Goal: Navigation & Orientation: Understand site structure

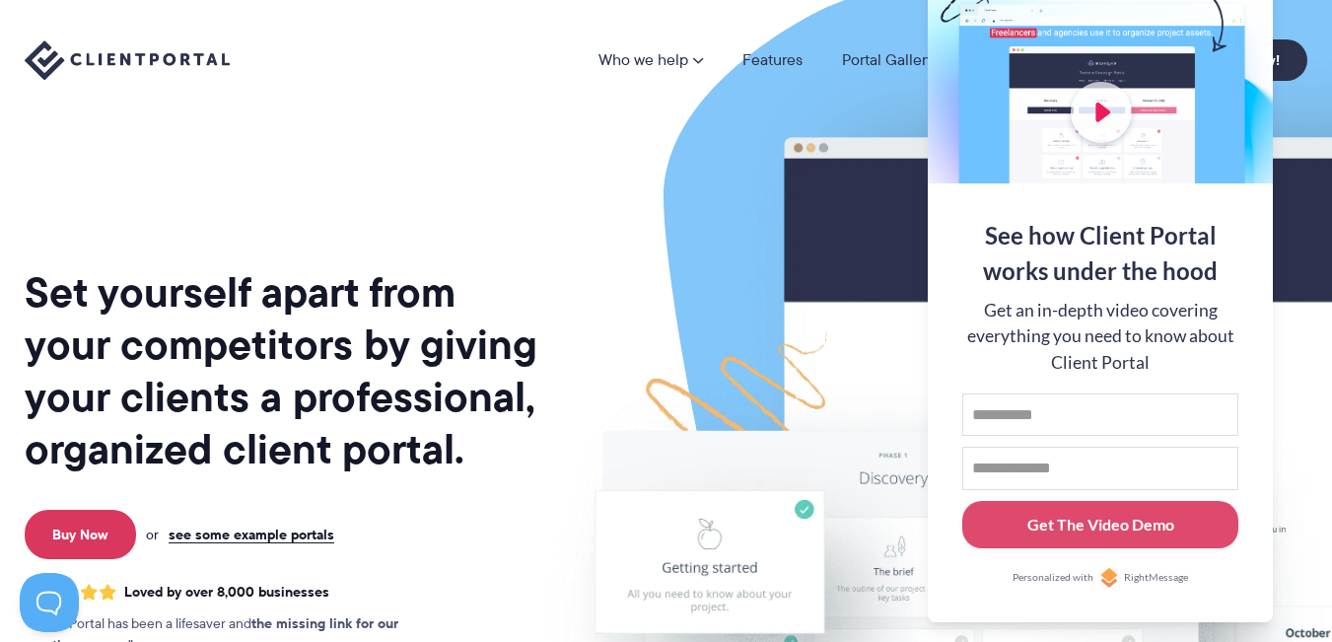
click at [605, 189] on img at bounding box center [1064, 489] width 1105 height 946
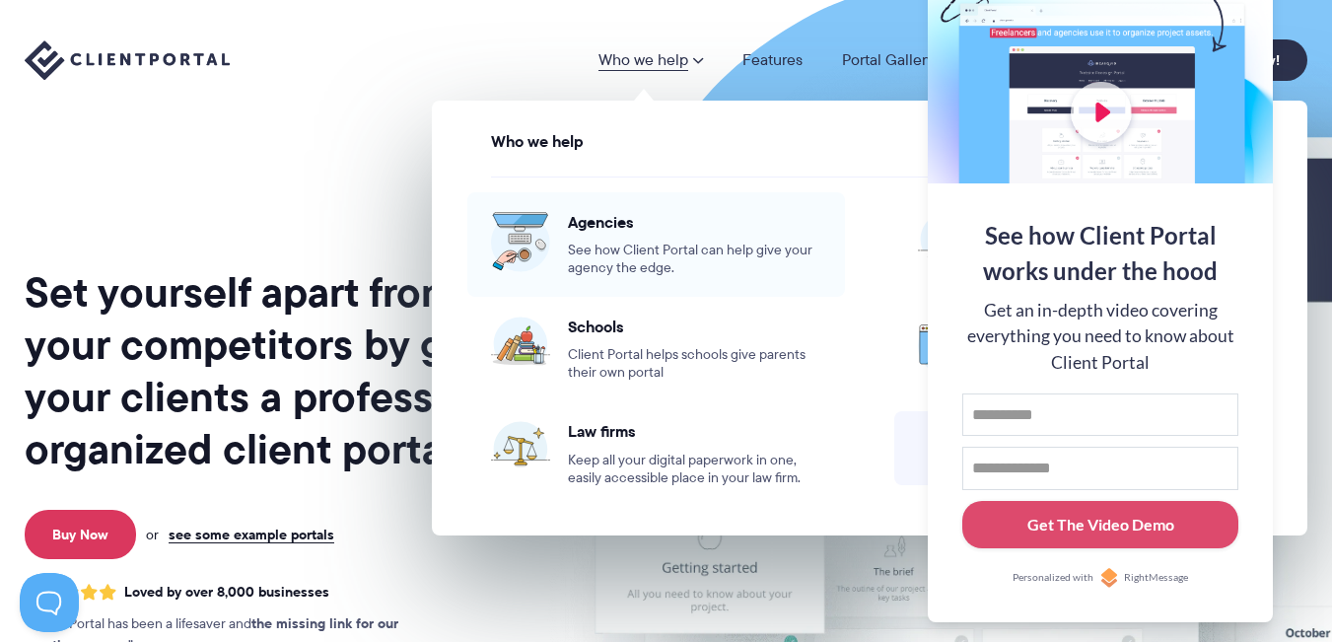
click at [595, 223] on span "Agencies" at bounding box center [694, 222] width 253 height 20
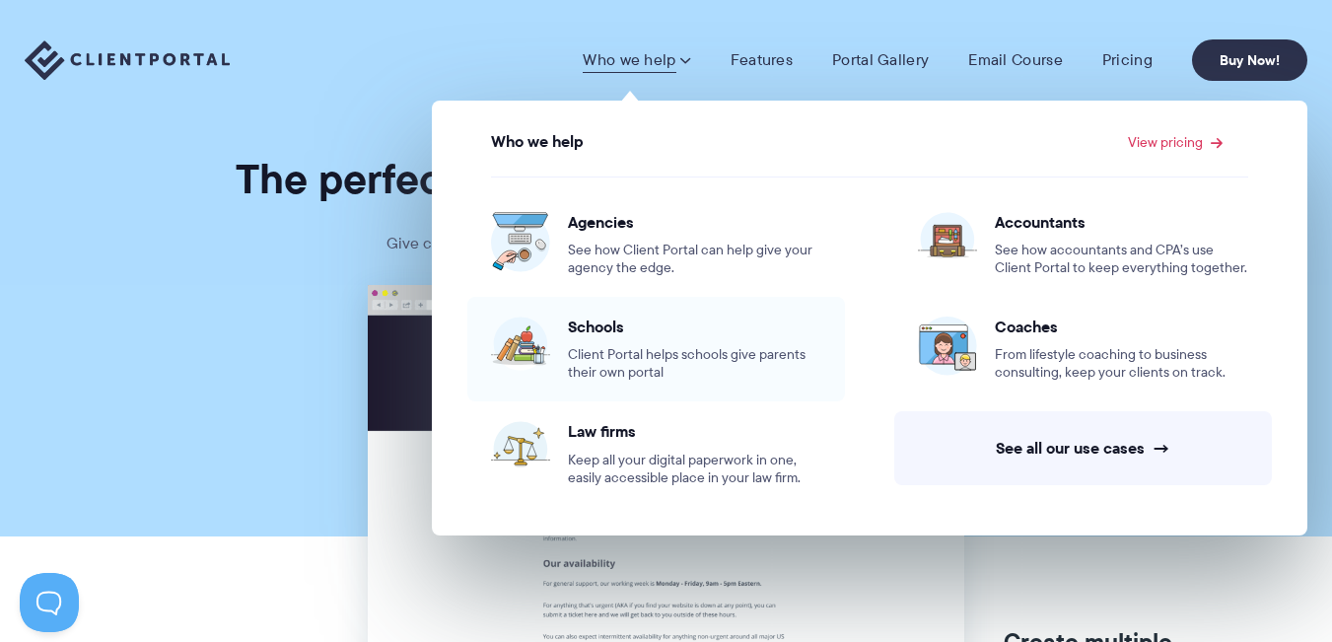
click at [604, 336] on span "Schools" at bounding box center [694, 327] width 253 height 20
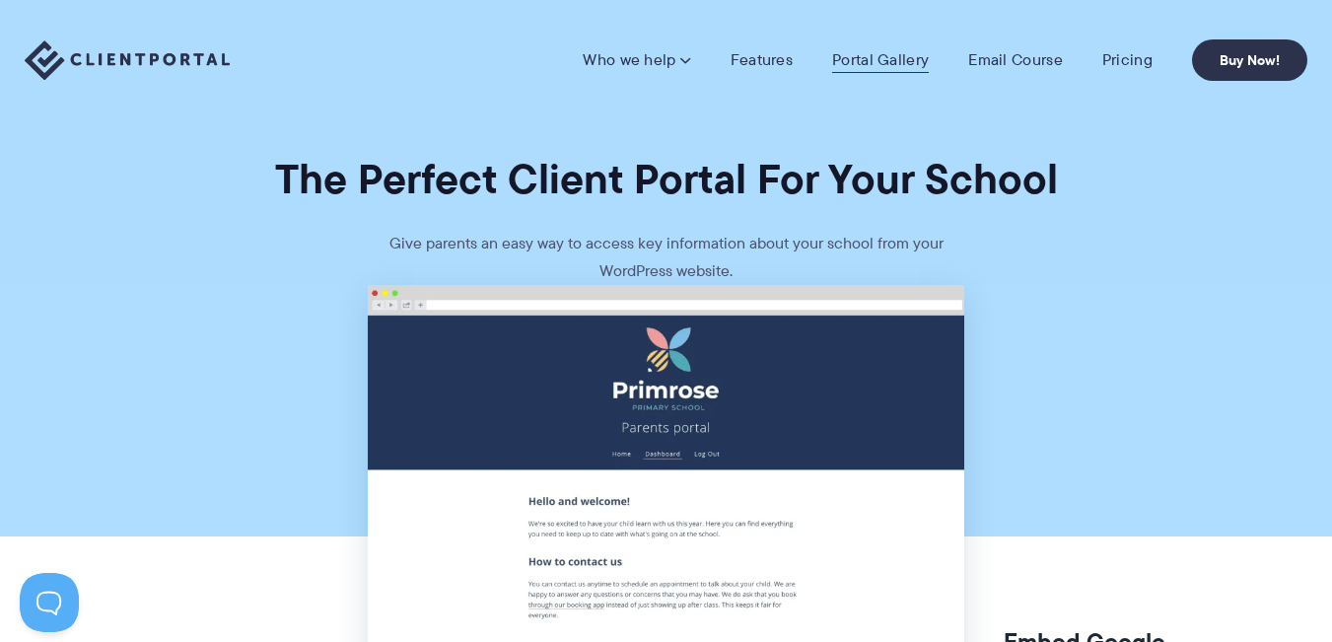
click at [869, 54] on link "Portal Gallery" at bounding box center [880, 60] width 97 height 20
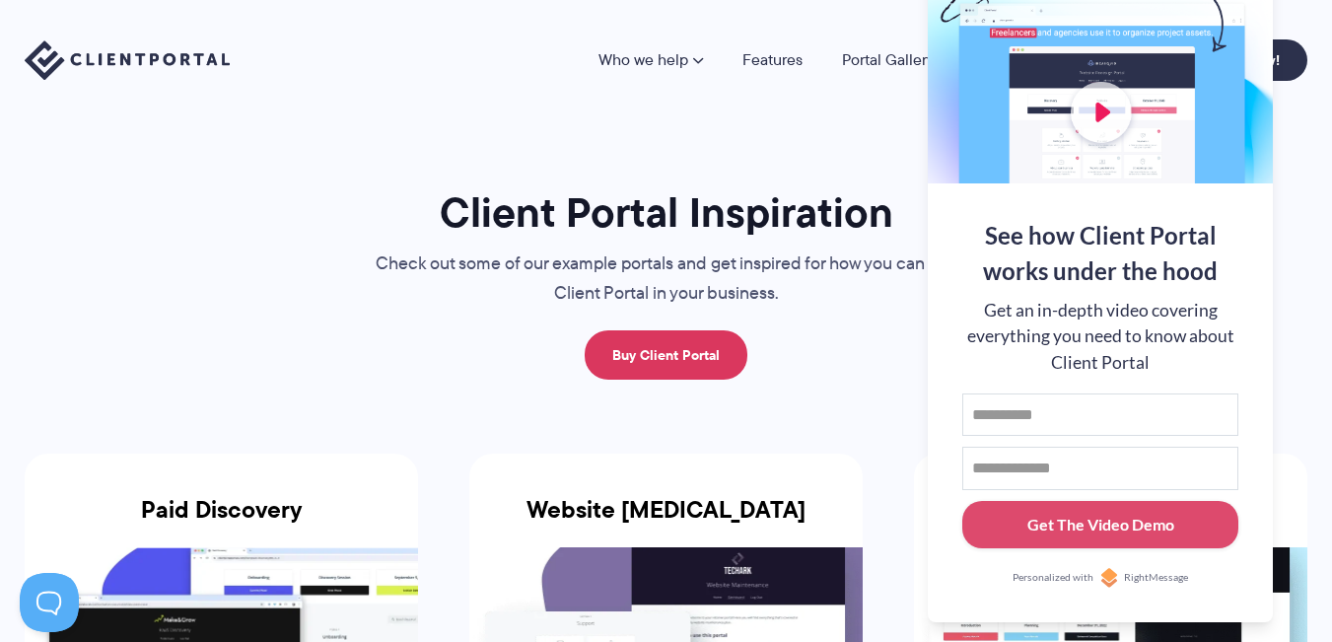
click at [518, 119] on div "Who we help Who we help View pricing Agencies See how Client Portal can help gi…" at bounding box center [666, 60] width 1332 height 120
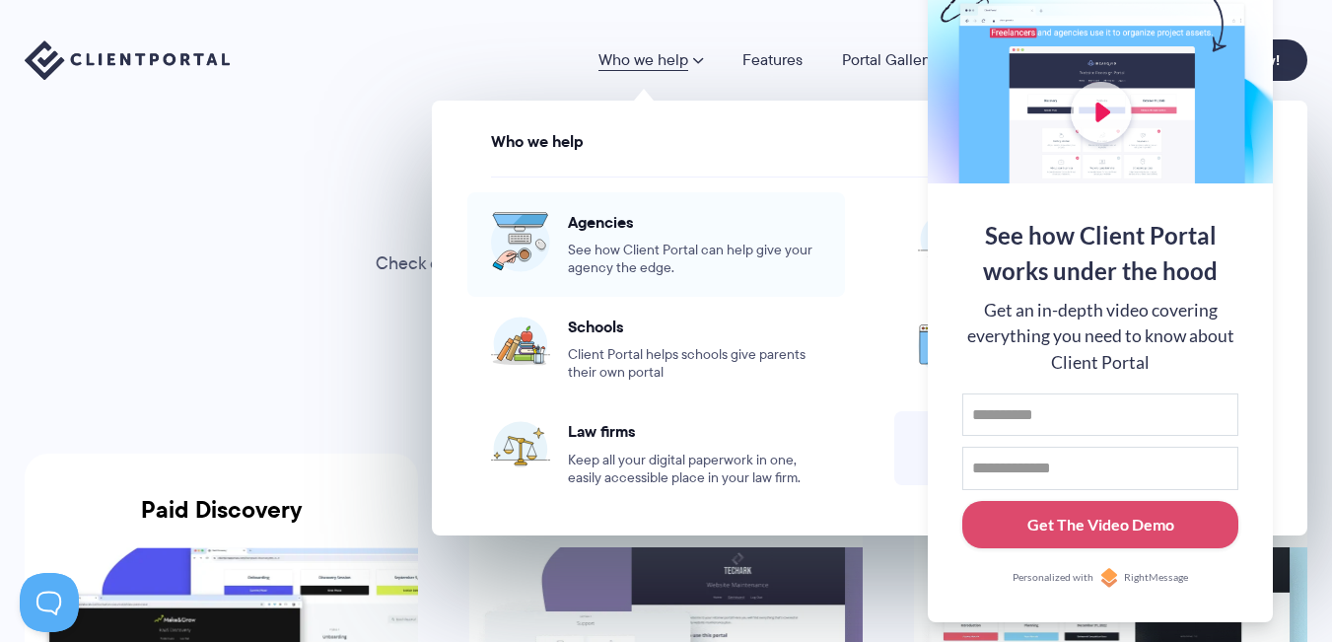
scroll to position [296, 0]
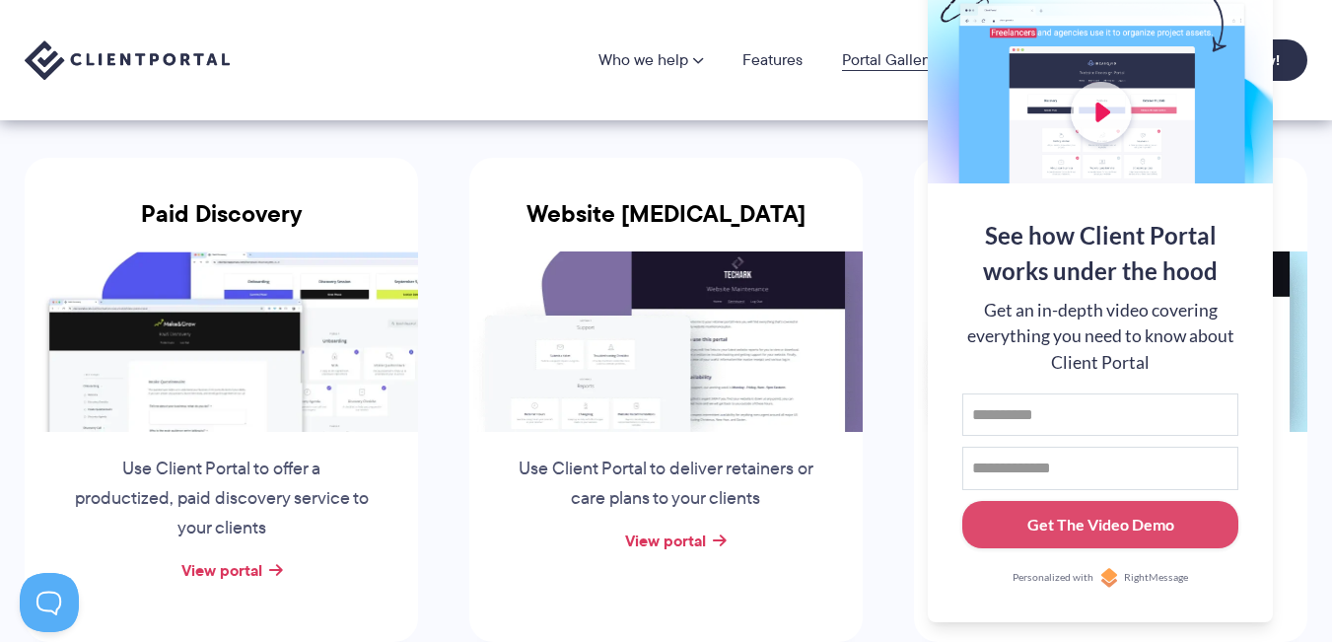
click at [874, 52] on link "Portal Gallery" at bounding box center [888, 60] width 93 height 16
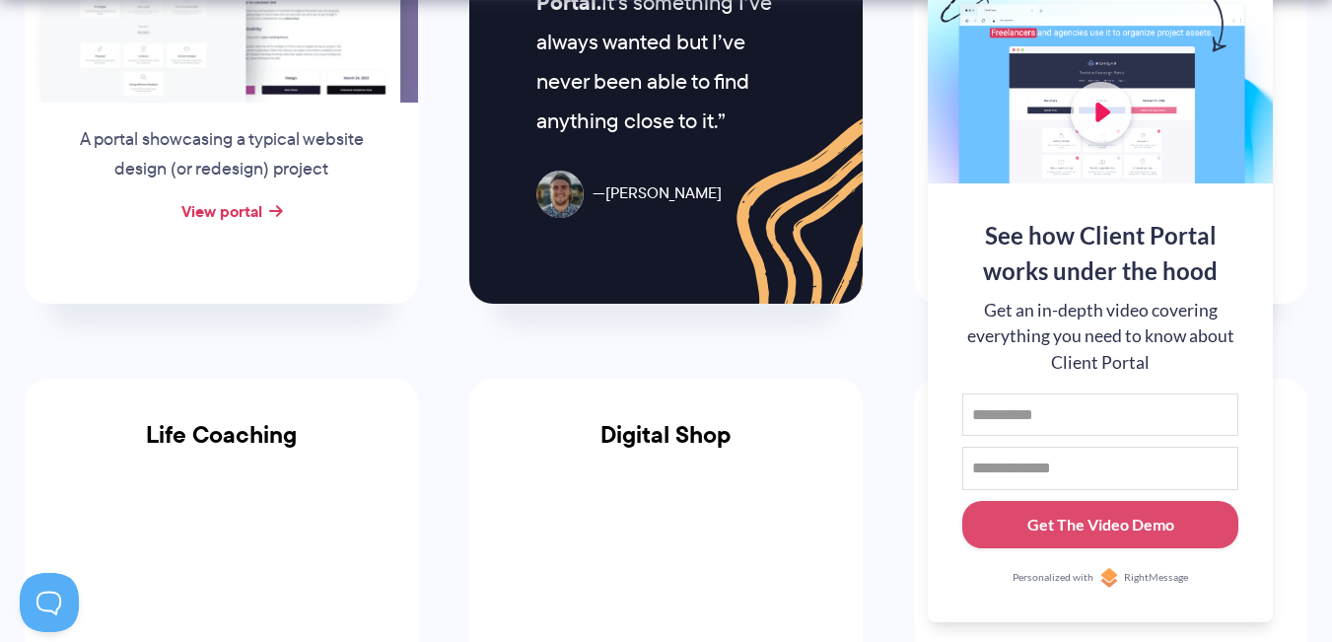
scroll to position [1479, 0]
